Goal: Task Accomplishment & Management: Use online tool/utility

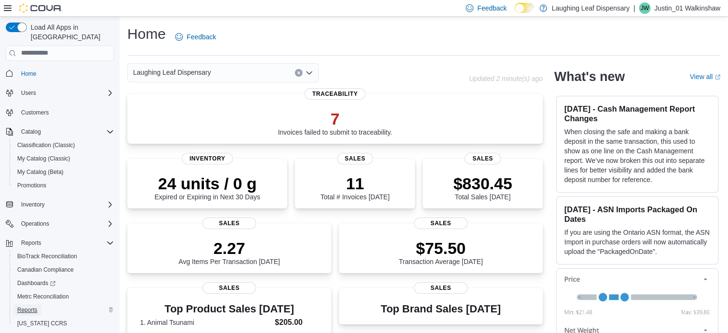
click at [28, 306] on span "Reports" at bounding box center [27, 310] width 20 height 8
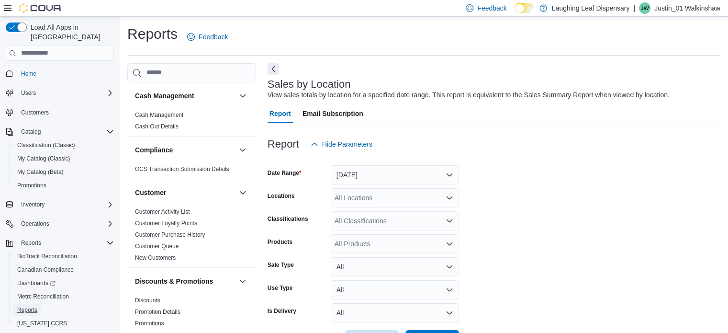
scroll to position [22, 0]
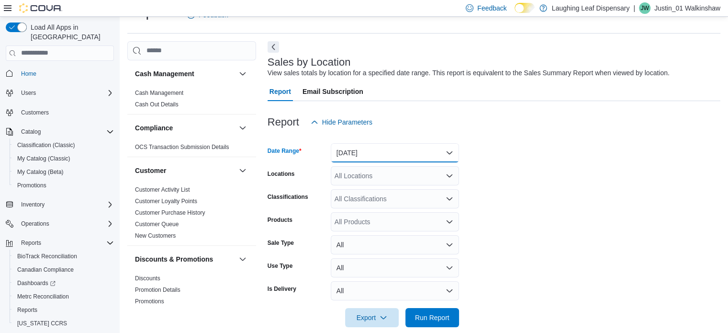
click at [362, 153] on button "[DATE]" at bounding box center [395, 152] width 128 height 19
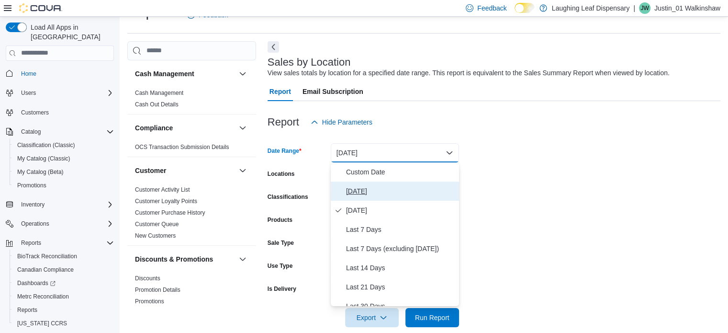
click at [357, 189] on span "[DATE]" at bounding box center [400, 190] width 109 height 11
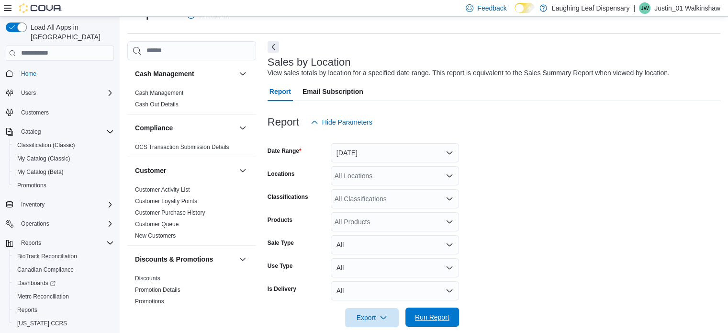
click at [435, 317] on span "Run Report" at bounding box center [432, 317] width 34 height 10
